Goal: Transaction & Acquisition: Purchase product/service

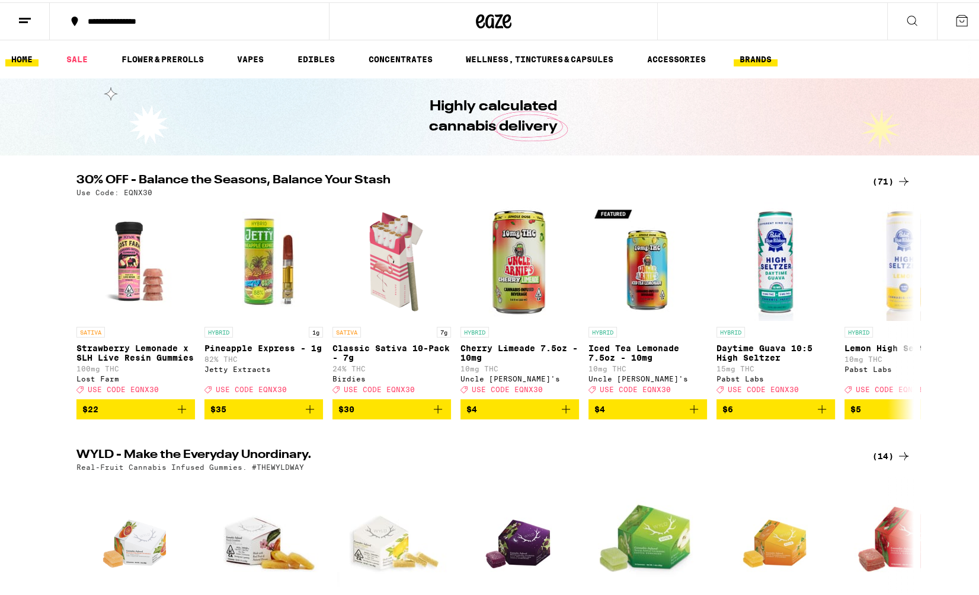
drag, startPoint x: 0, startPoint y: 0, endPoint x: 748, endPoint y: 55, distance: 750.3
click at [748, 55] on link "BRANDS" at bounding box center [756, 57] width 44 height 14
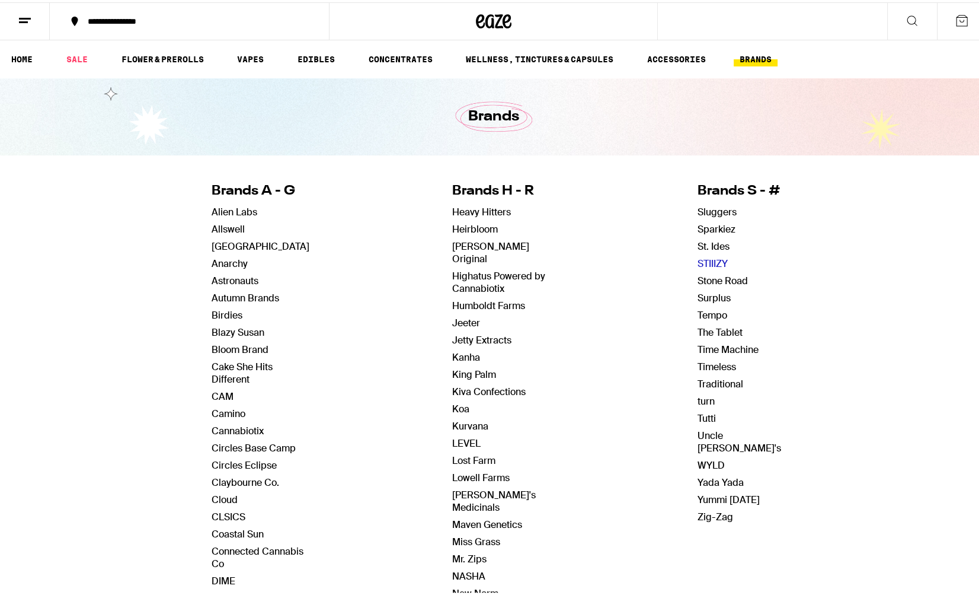
click at [698, 257] on link "STIIIZY" at bounding box center [713, 261] width 30 height 12
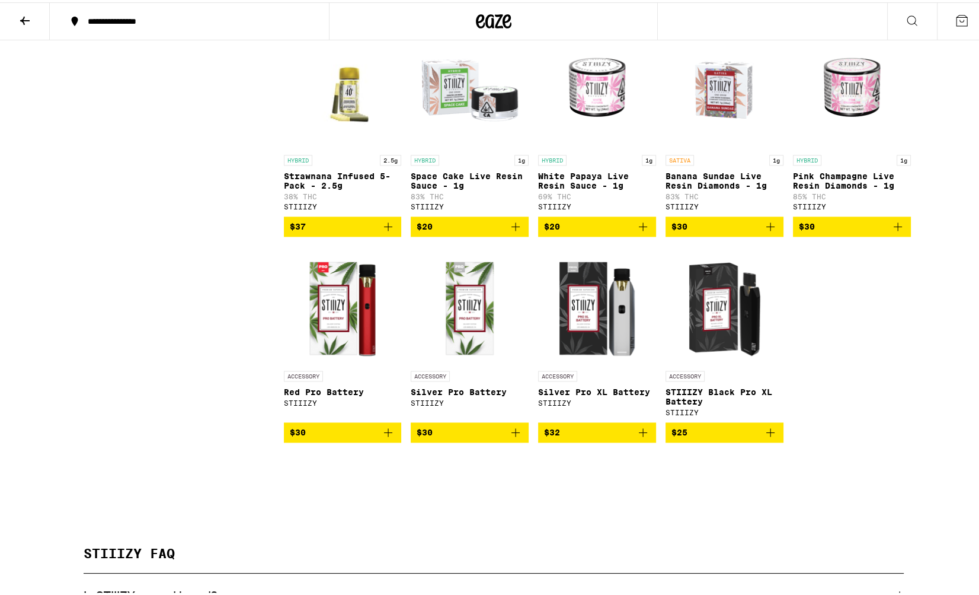
scroll to position [1761, 0]
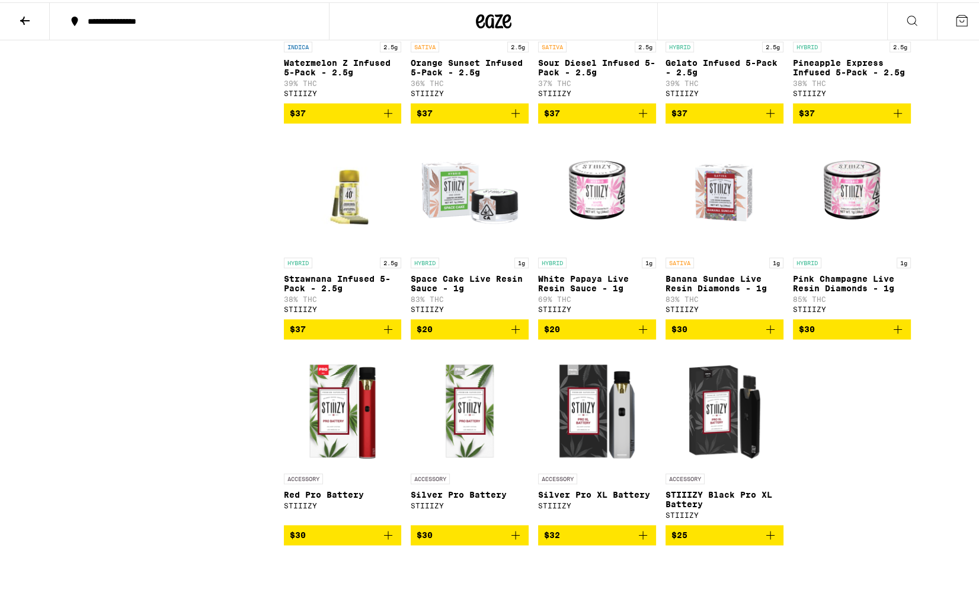
click at [461, 447] on img "Open page for Silver Pro Battery from STIIIZY" at bounding box center [470, 405] width 118 height 119
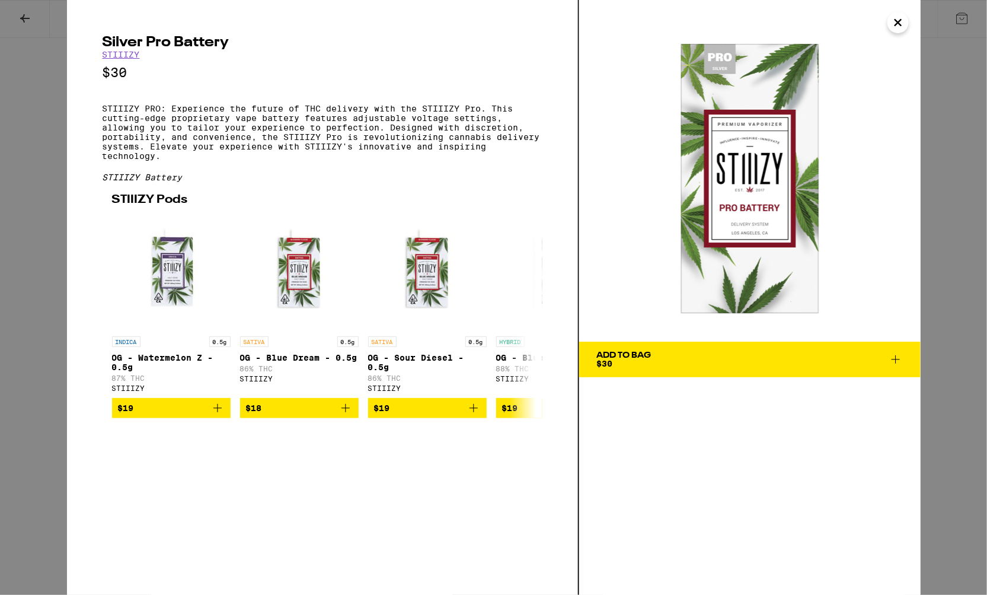
click at [905, 28] on icon "Close" at bounding box center [898, 23] width 14 height 18
